Goal: Task Accomplishment & Management: Use online tool/utility

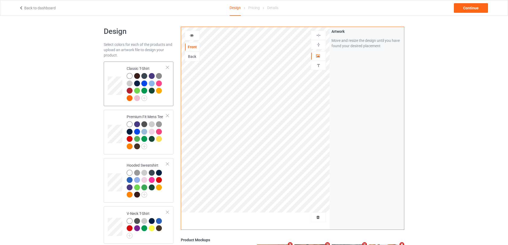
click at [313, 220] on div at bounding box center [318, 217] width 15 height 10
click at [317, 217] on span "Delete all designs" at bounding box center [306, 217] width 28 height 4
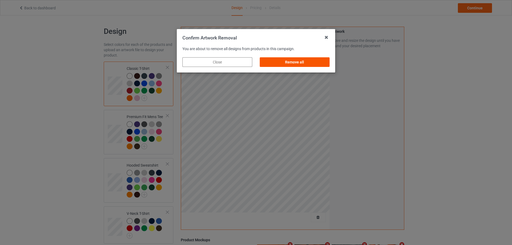
click at [303, 61] on div "Remove all" at bounding box center [295, 62] width 70 height 10
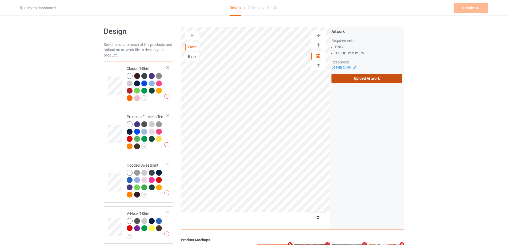
click at [361, 76] on label "Upload Artwork" at bounding box center [366, 78] width 71 height 9
click at [0, 0] on input "Upload Artwork" at bounding box center [0, 0] width 0 height 0
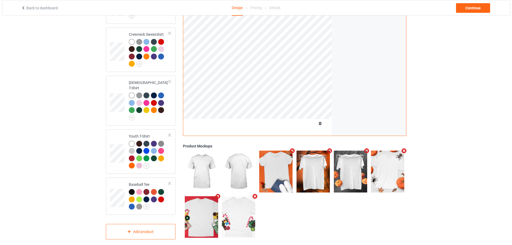
scroll to position [220, 0]
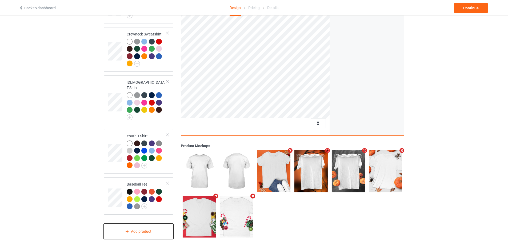
click at [153, 228] on div "Add product" at bounding box center [139, 232] width 70 height 16
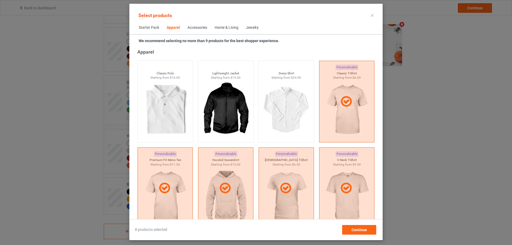
click at [230, 26] on div "Home & Living" at bounding box center [227, 27] width 24 height 5
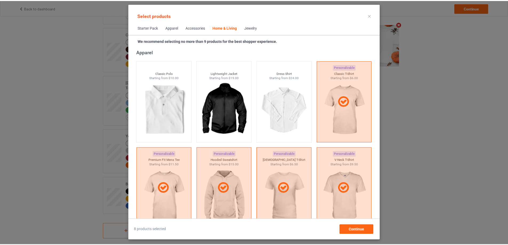
scroll to position [2404, 0]
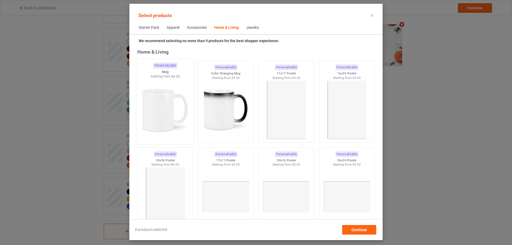
click at [178, 84] on img at bounding box center [165, 110] width 50 height 63
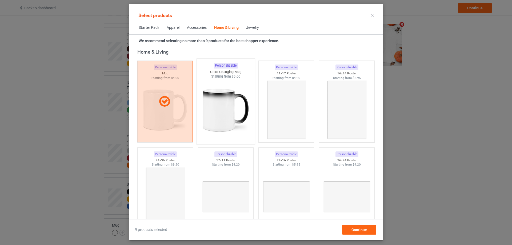
click at [222, 91] on img at bounding box center [225, 110] width 50 height 63
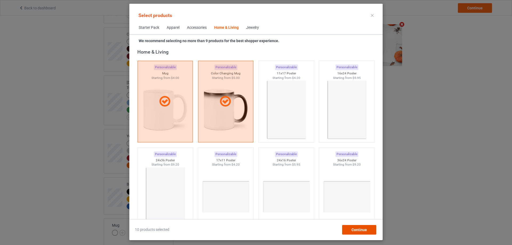
click at [357, 229] on span "Continue" at bounding box center [358, 230] width 15 height 4
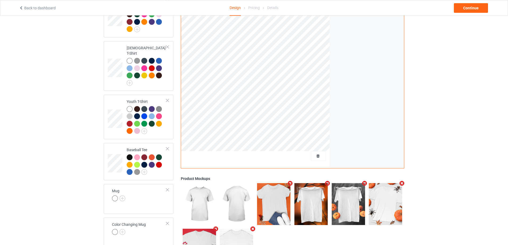
scroll to position [287, 0]
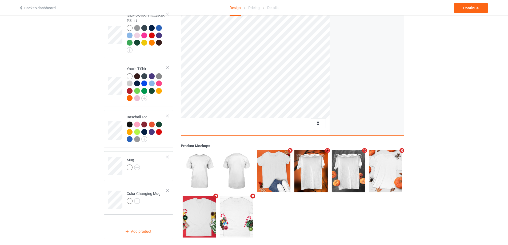
click at [158, 161] on td "Mug" at bounding box center [147, 164] width 46 height 22
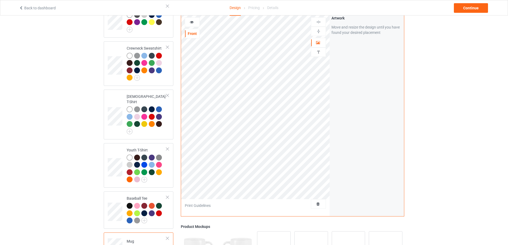
scroll to position [181, 0]
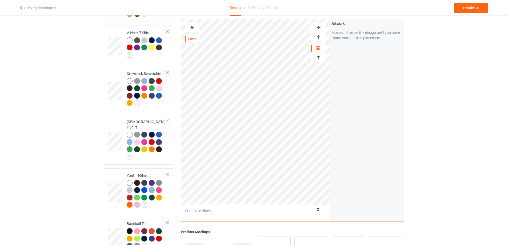
click at [318, 35] on img at bounding box center [318, 36] width 5 height 5
click at [467, 7] on div "Continue" at bounding box center [471, 8] width 34 height 10
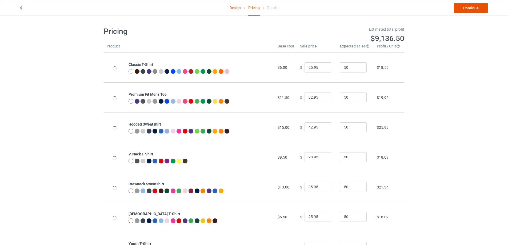
click at [469, 8] on link "Continue" at bounding box center [471, 8] width 34 height 10
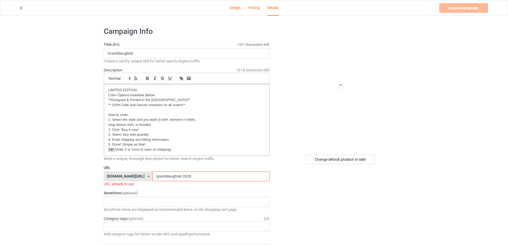
click at [252, 9] on link "Pricing" at bounding box center [253, 7] width 11 height 15
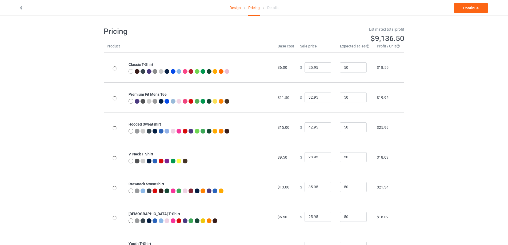
scroll to position [117, 0]
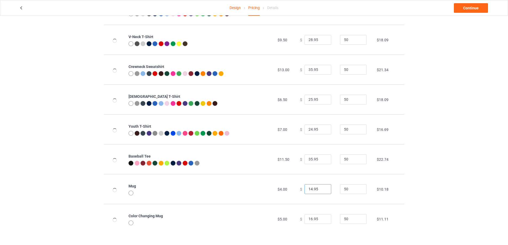
drag, startPoint x: 318, startPoint y: 191, endPoint x: 273, endPoint y: 174, distance: 48.3
click at [278, 191] on tr "Mug $4.00 $ 14.95 50 $10.18" at bounding box center [254, 189] width 300 height 30
type input "22.95"
drag, startPoint x: 317, startPoint y: 219, endPoint x: 295, endPoint y: 219, distance: 22.1
click at [297, 219] on td "$ 16.95" at bounding box center [317, 219] width 40 height 30
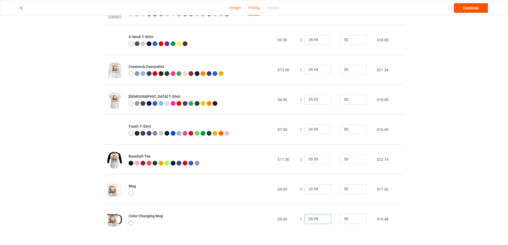
type input "25.95"
click at [483, 10] on link "Continue" at bounding box center [471, 8] width 34 height 10
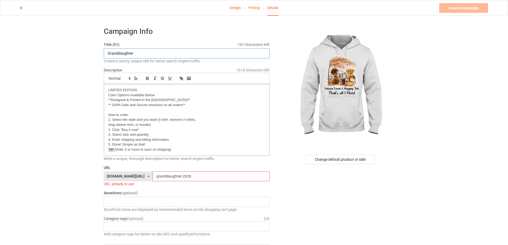
drag, startPoint x: 147, startPoint y: 53, endPoint x: 79, endPoint y: 48, distance: 68.4
type input "Autumn & Dogs"
drag, startPoint x: 180, startPoint y: 177, endPoint x: 104, endPoint y: 173, distance: 76.1
click at [104, 173] on div "[DOMAIN_NAME][URL] [DOMAIN_NAME][URL] [DOMAIN_NAME][URL] [DOMAIN_NAME][URL] [DO…" at bounding box center [187, 176] width 166 height 10
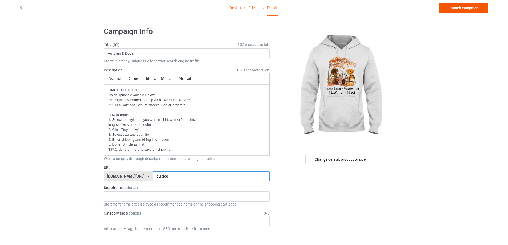
type input "au-dog"
click at [446, 5] on link "Launch campaign" at bounding box center [463, 8] width 49 height 10
